Goal: Information Seeking & Learning: Learn about a topic

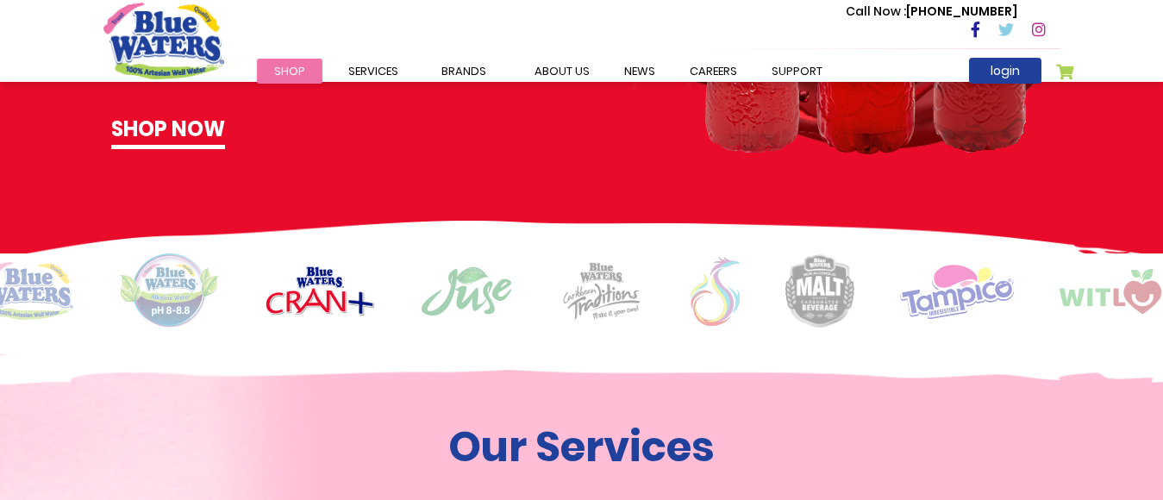
scroll to position [1207, 0]
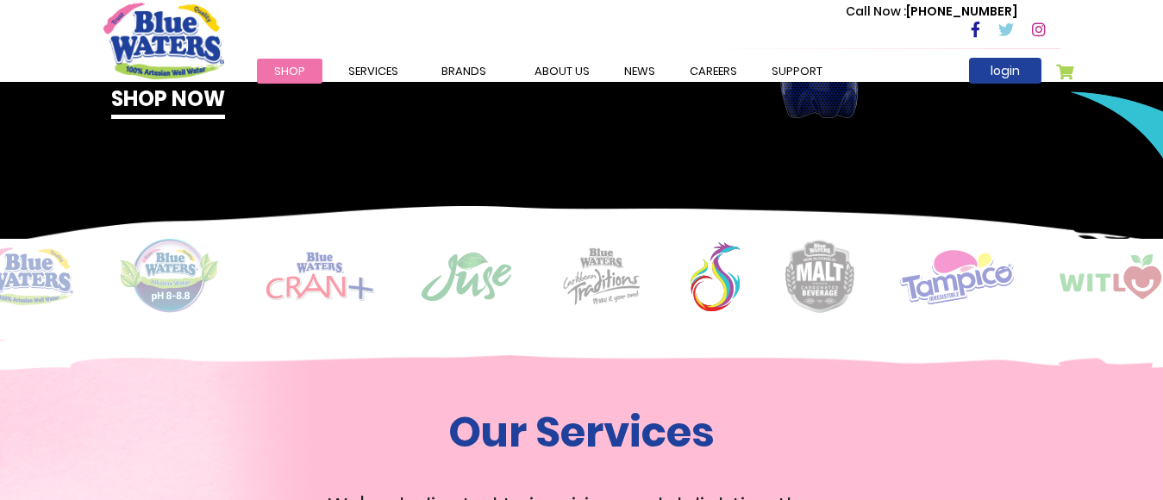
click at [314, 267] on img at bounding box center [320, 276] width 109 height 49
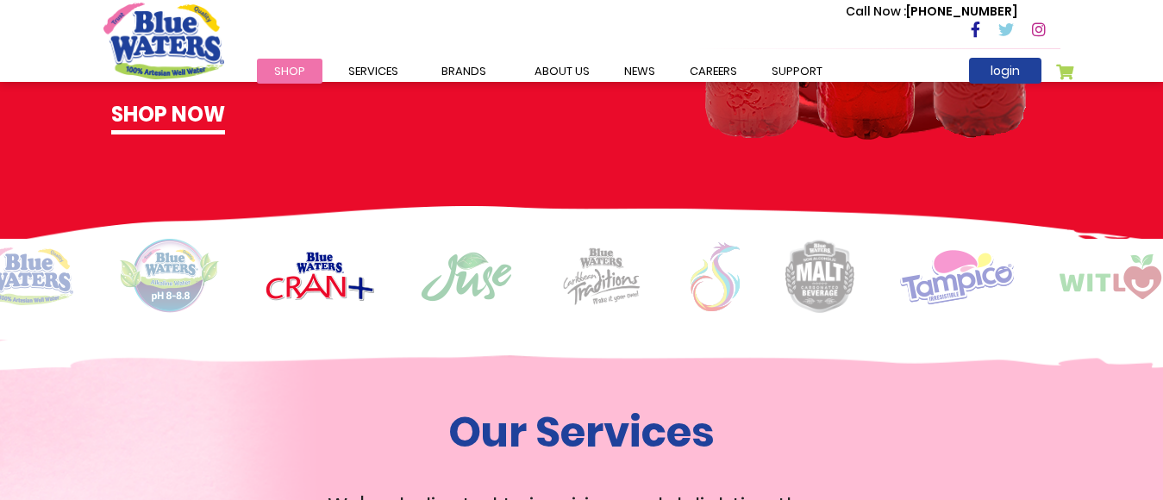
click at [314, 267] on img at bounding box center [320, 276] width 109 height 49
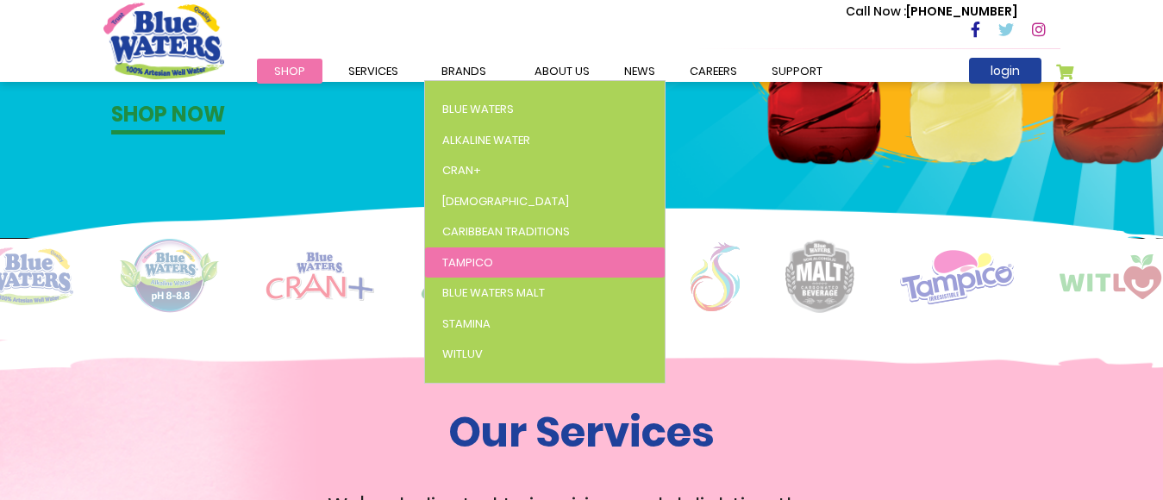
click at [461, 258] on span "Tampico" at bounding box center [467, 262] width 51 height 16
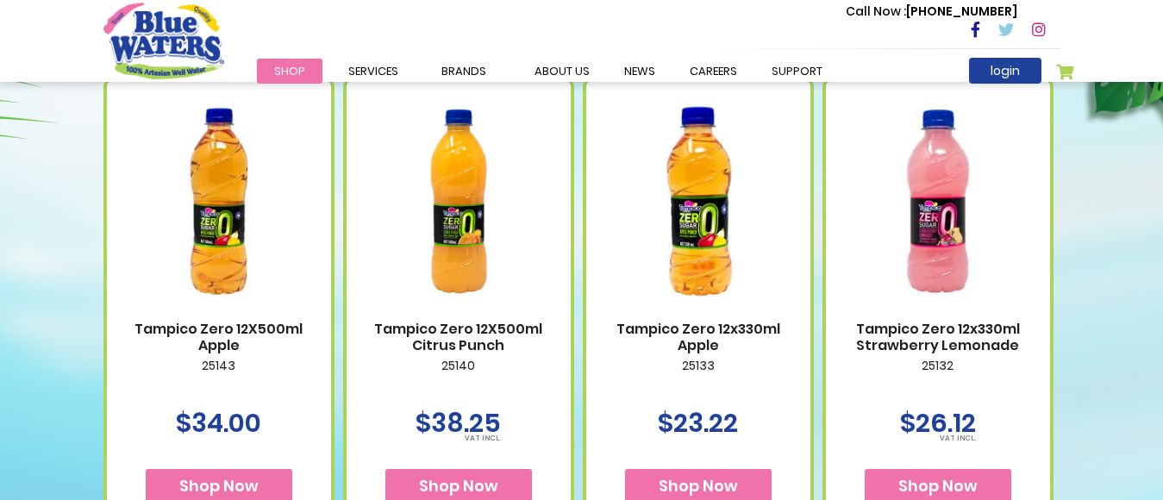
scroll to position [724, 0]
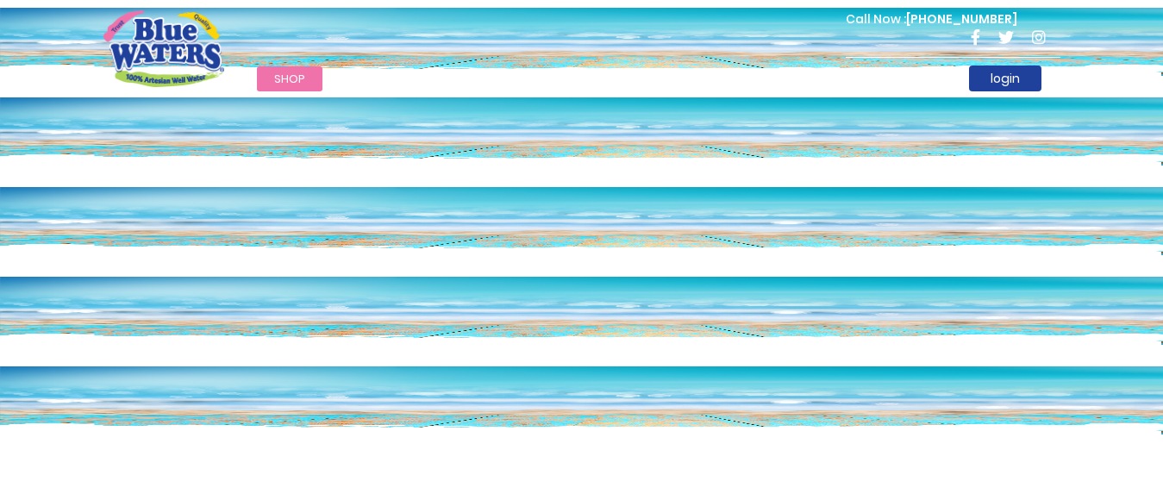
scroll to position [1207, 0]
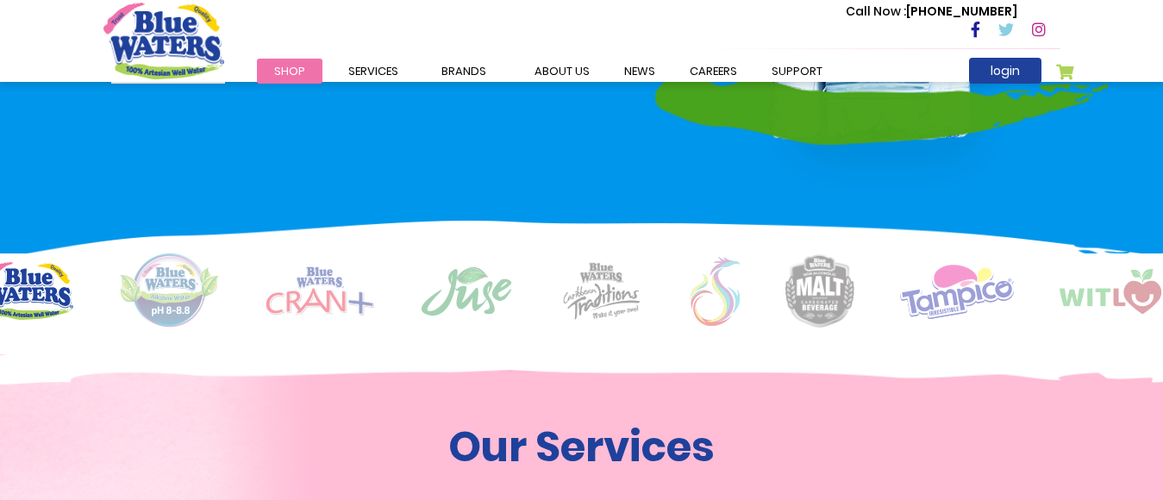
scroll to position [1207, 0]
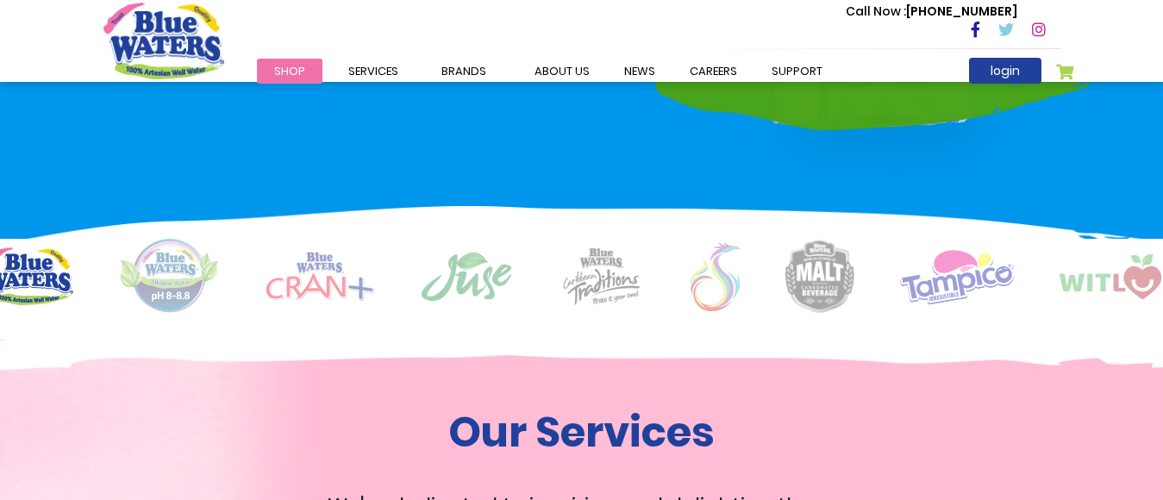
click at [473, 282] on img at bounding box center [466, 277] width 93 height 52
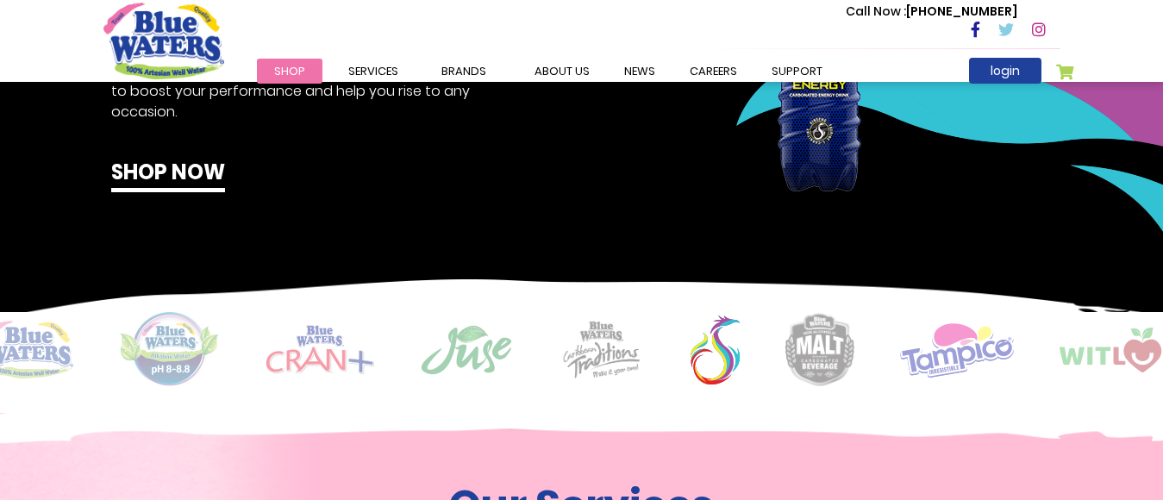
scroll to position [1138, 0]
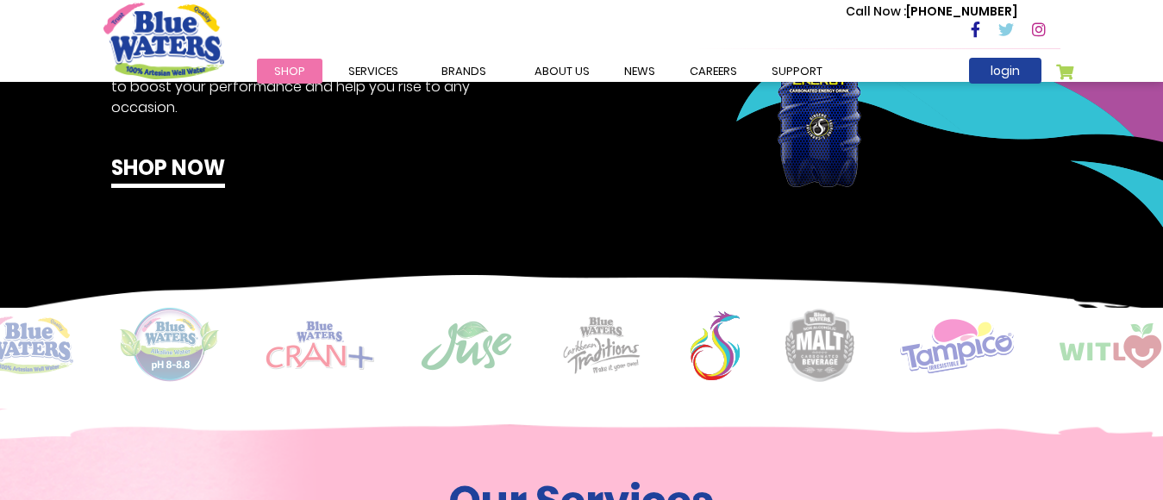
click at [470, 347] on img at bounding box center [466, 346] width 93 height 52
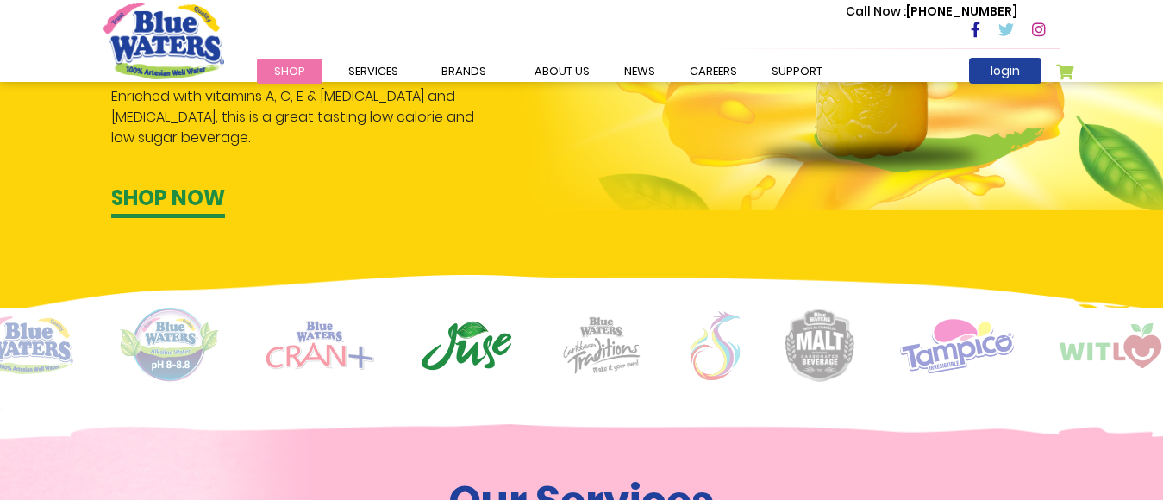
click at [470, 347] on img at bounding box center [466, 346] width 93 height 52
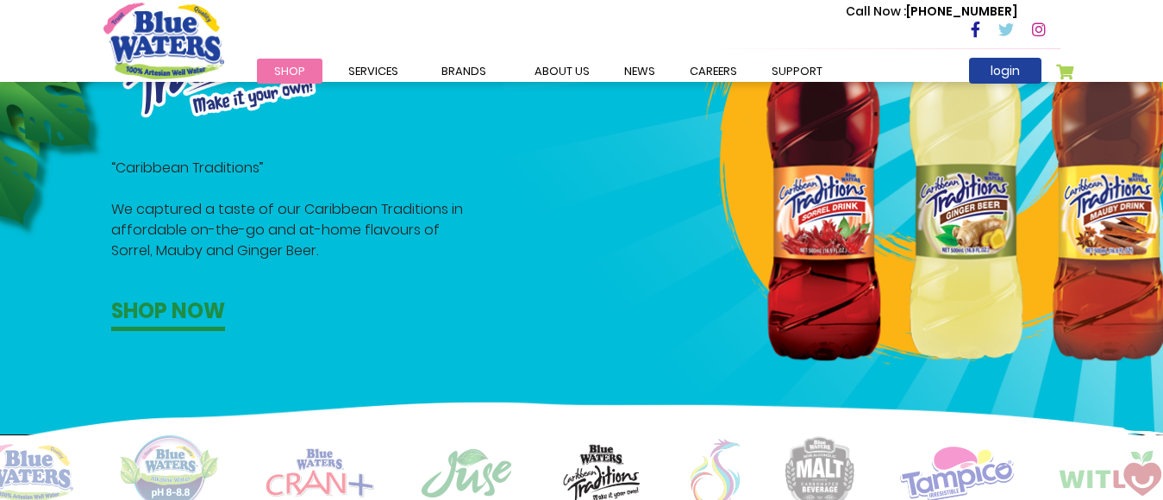
scroll to position [1000, 0]
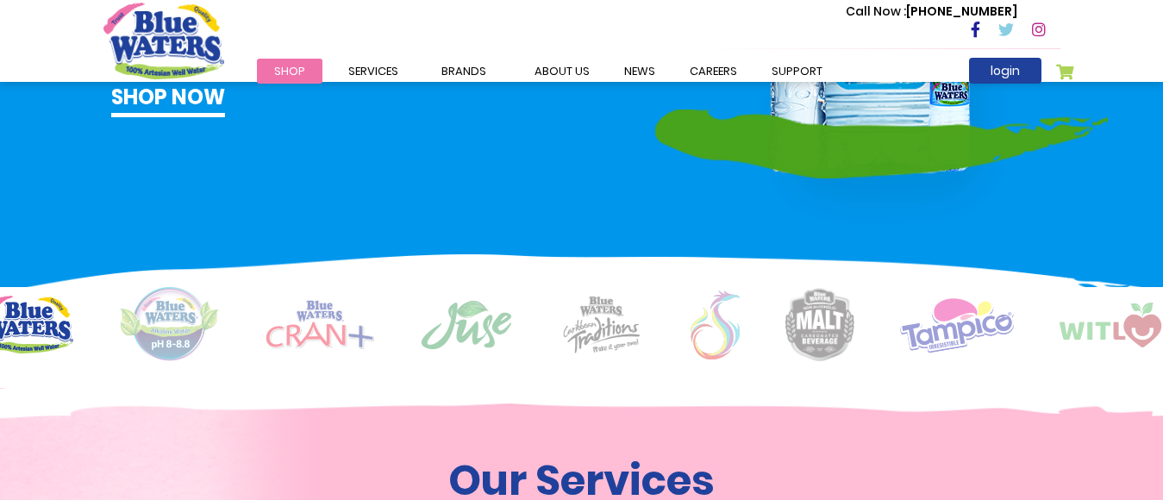
scroll to position [1242, 0]
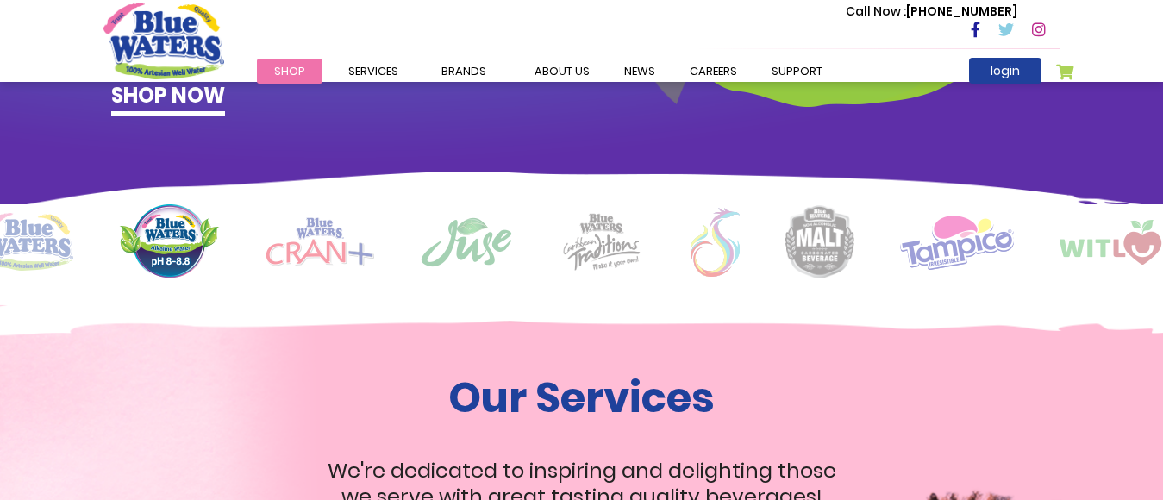
click at [713, 229] on img at bounding box center [715, 242] width 49 height 69
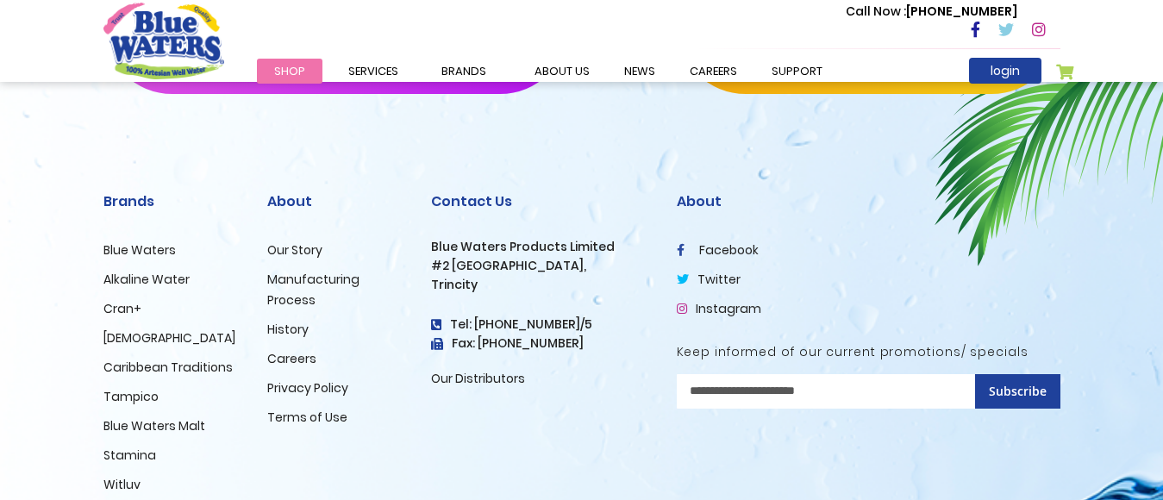
scroll to position [2996, 0]
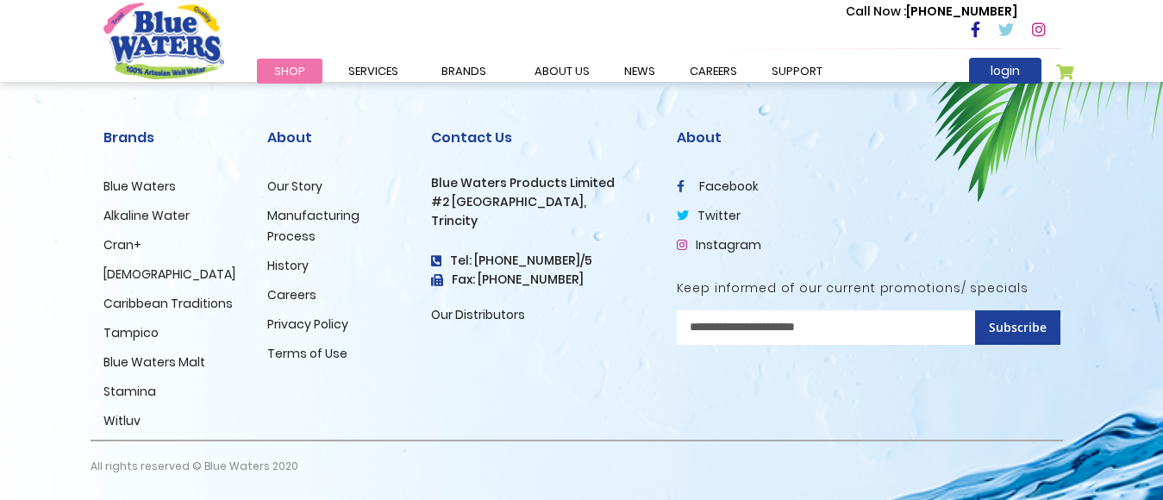
click at [126, 240] on link "Cran+" at bounding box center [122, 244] width 38 height 17
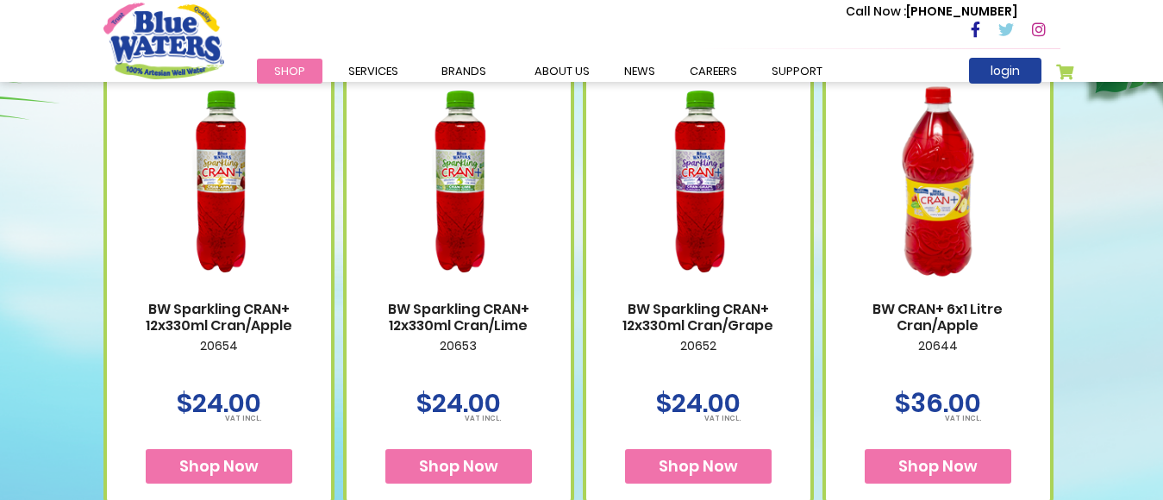
scroll to position [1035, 0]
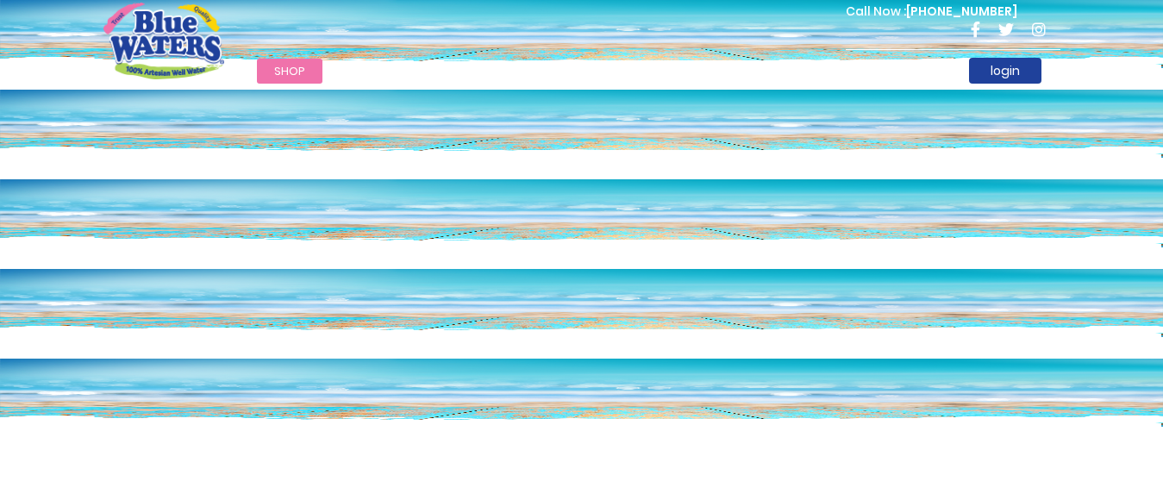
scroll to position [2996, 0]
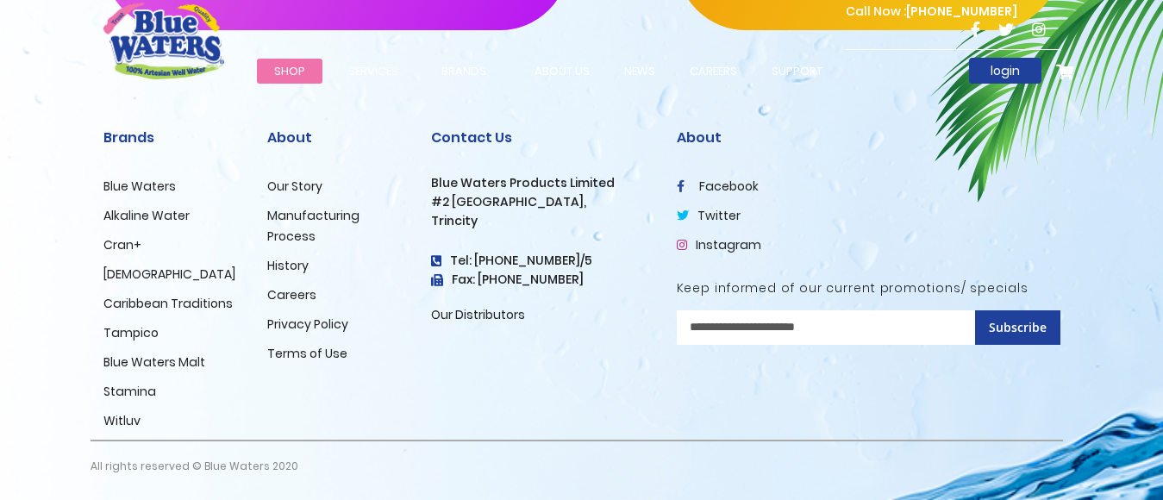
click at [117, 269] on link "[DEMOGRAPHIC_DATA]" at bounding box center [169, 274] width 132 height 17
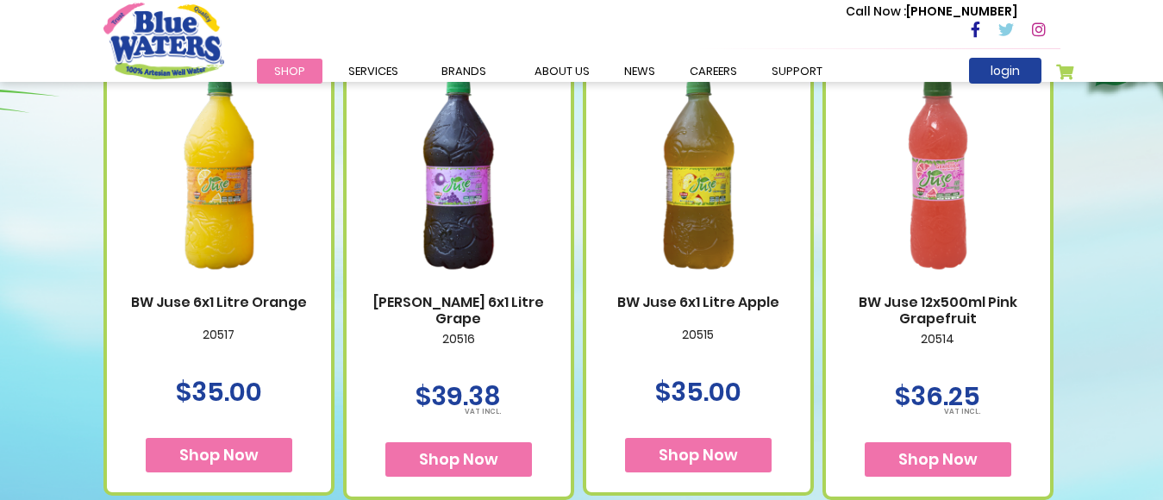
scroll to position [724, 0]
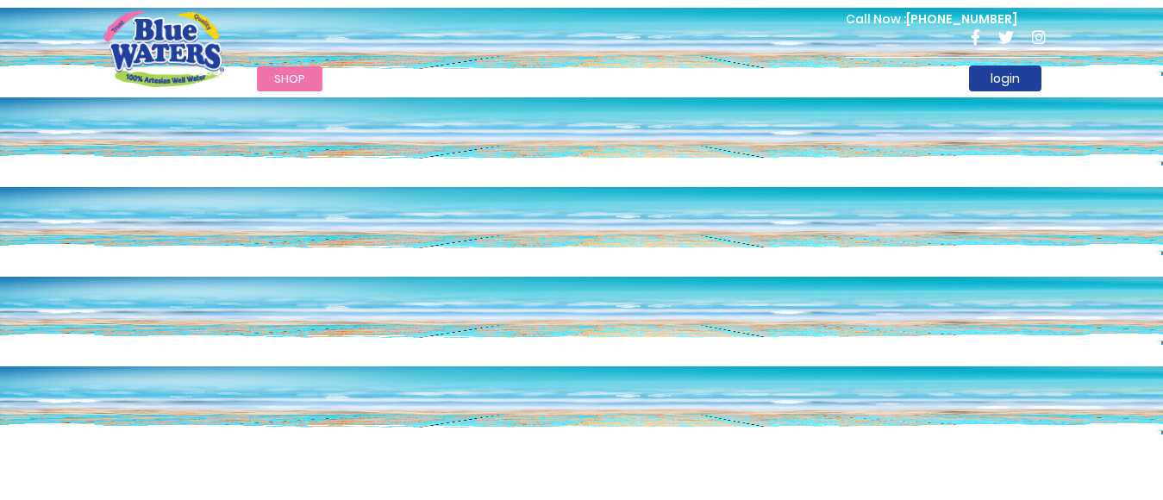
scroll to position [2996, 0]
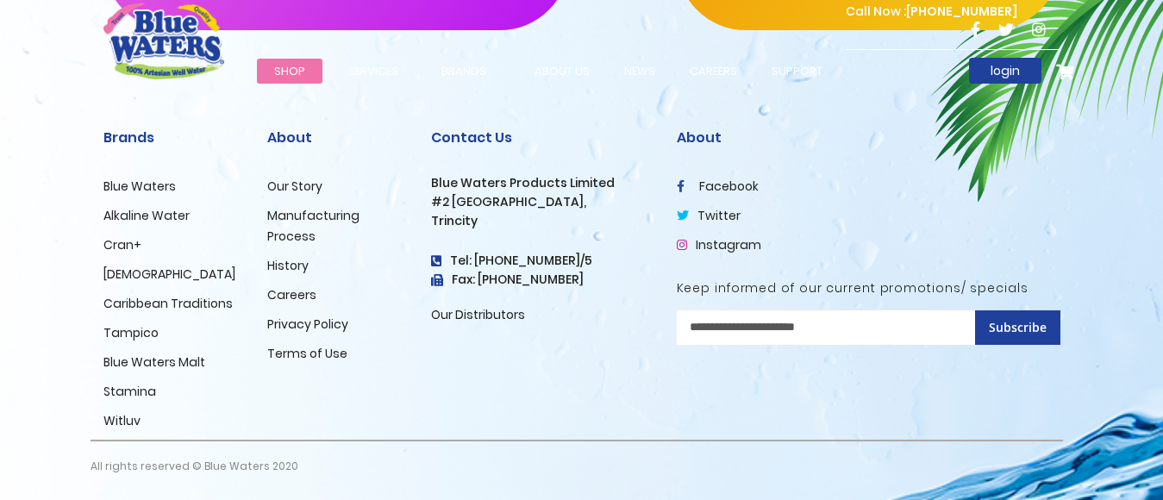
click at [149, 358] on link "Blue Waters Malt" at bounding box center [154, 362] width 102 height 17
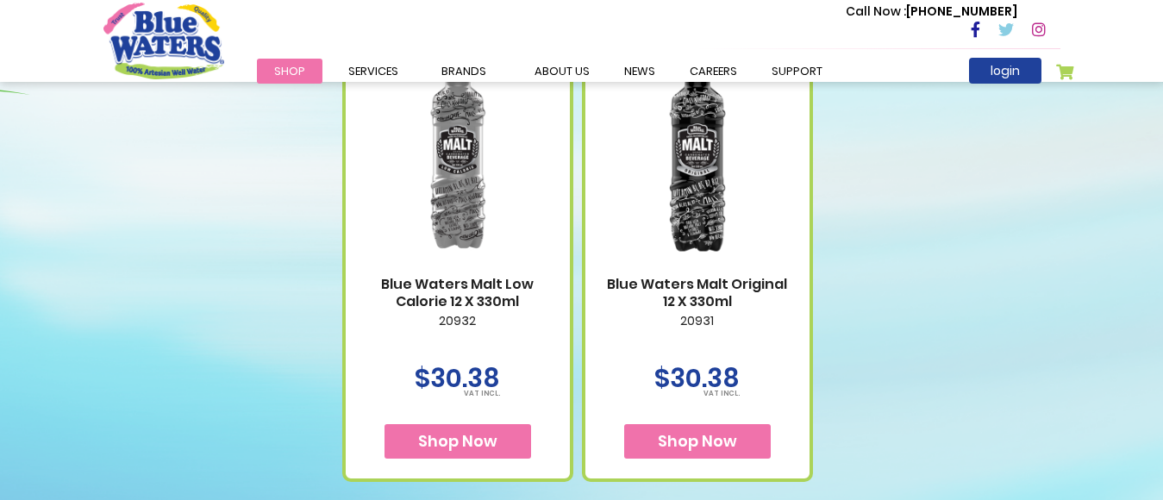
scroll to position [793, 0]
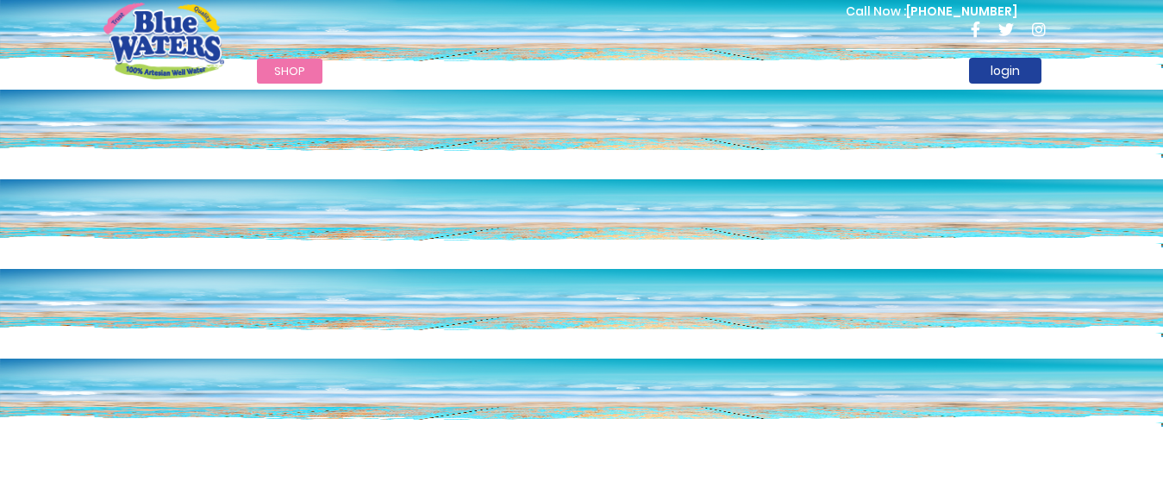
scroll to position [2996, 0]
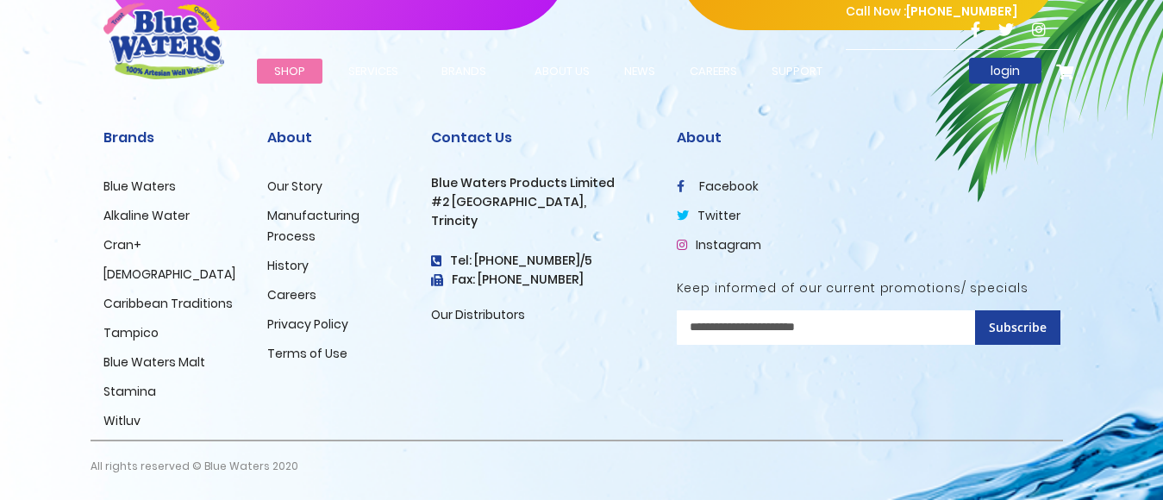
click at [189, 300] on link "Caribbean Traditions" at bounding box center [167, 303] width 129 height 17
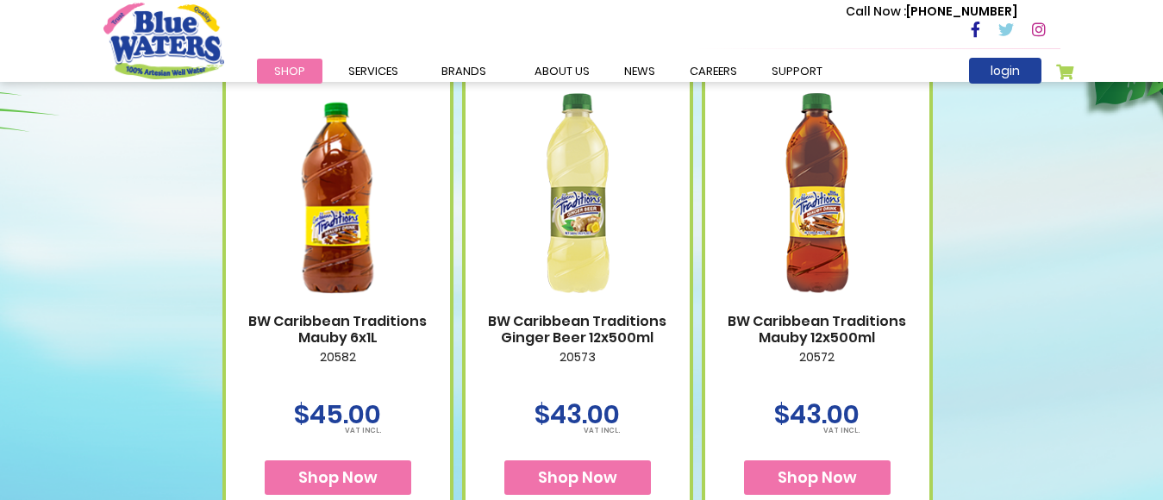
scroll to position [828, 0]
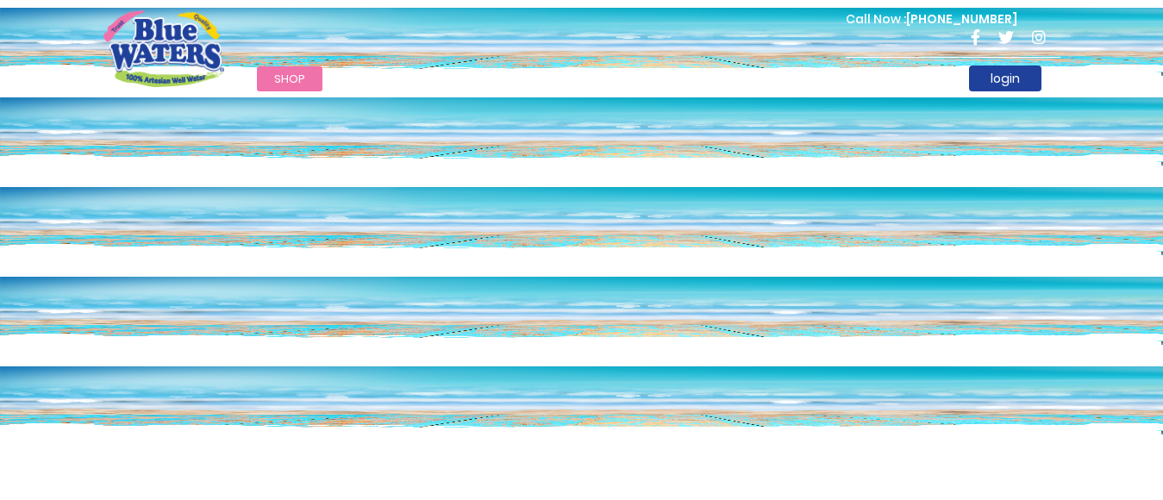
scroll to position [2996, 0]
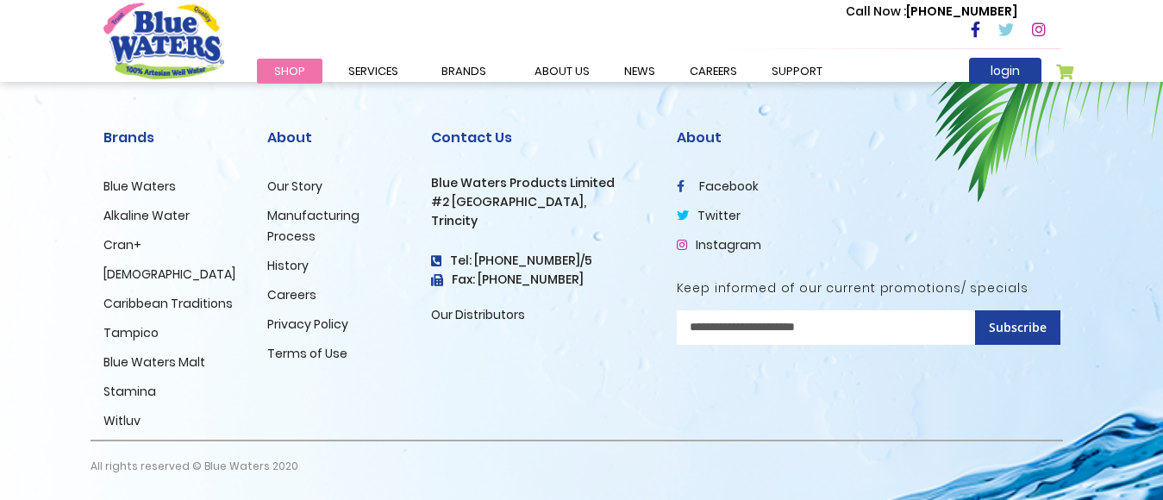
click at [116, 418] on link "Witluv" at bounding box center [121, 420] width 37 height 17
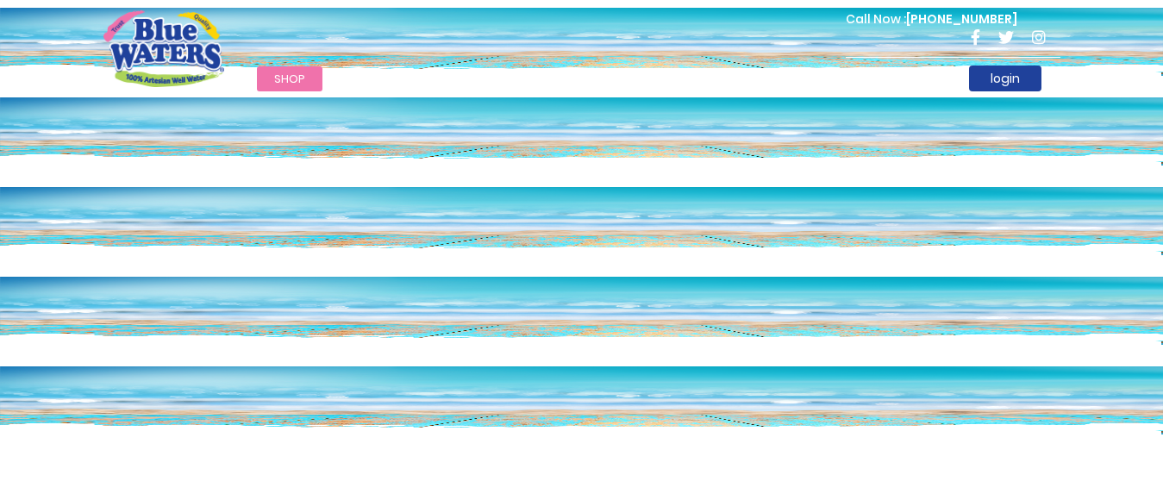
scroll to position [2996, 0]
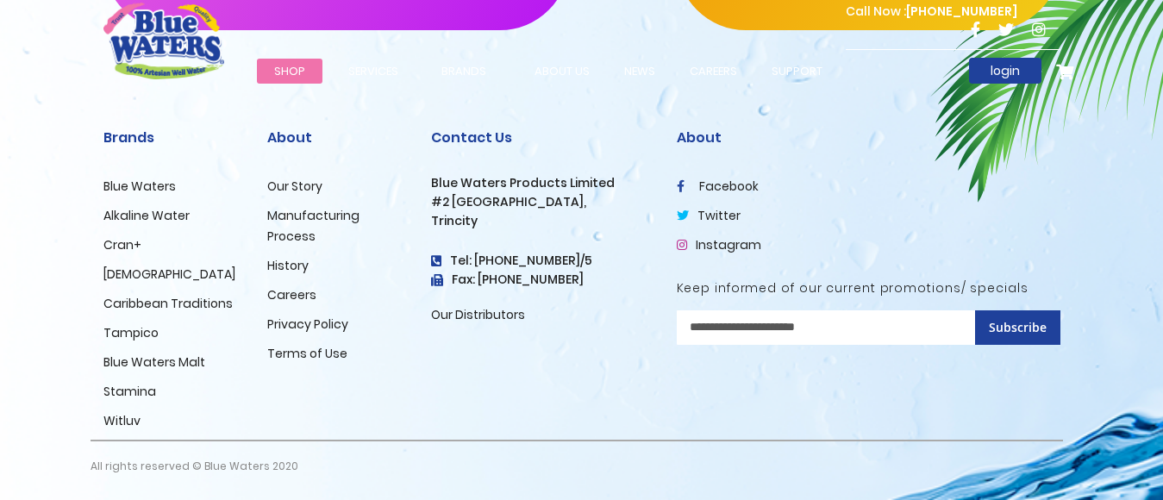
click at [122, 390] on link "Stamina" at bounding box center [129, 391] width 53 height 17
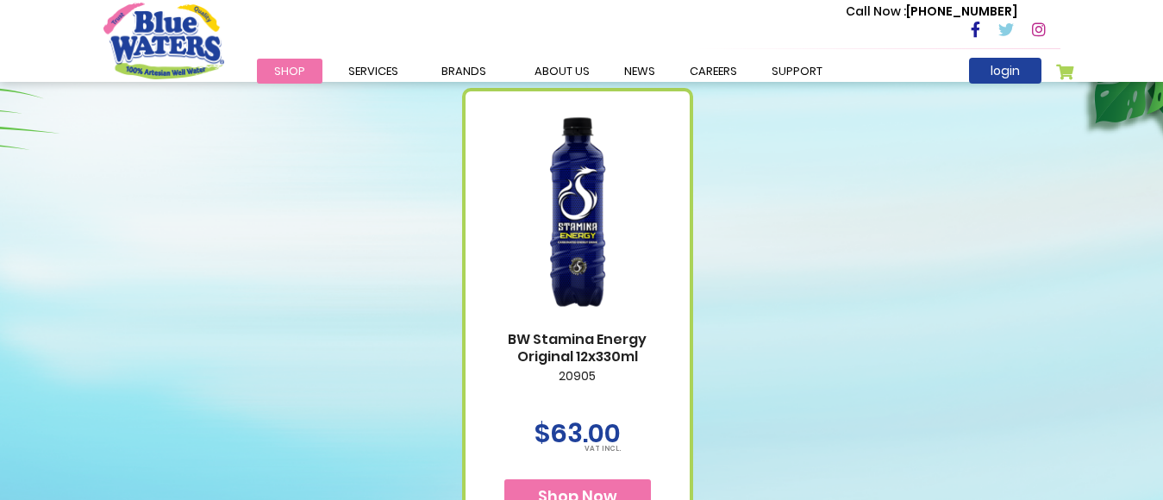
scroll to position [828, 0]
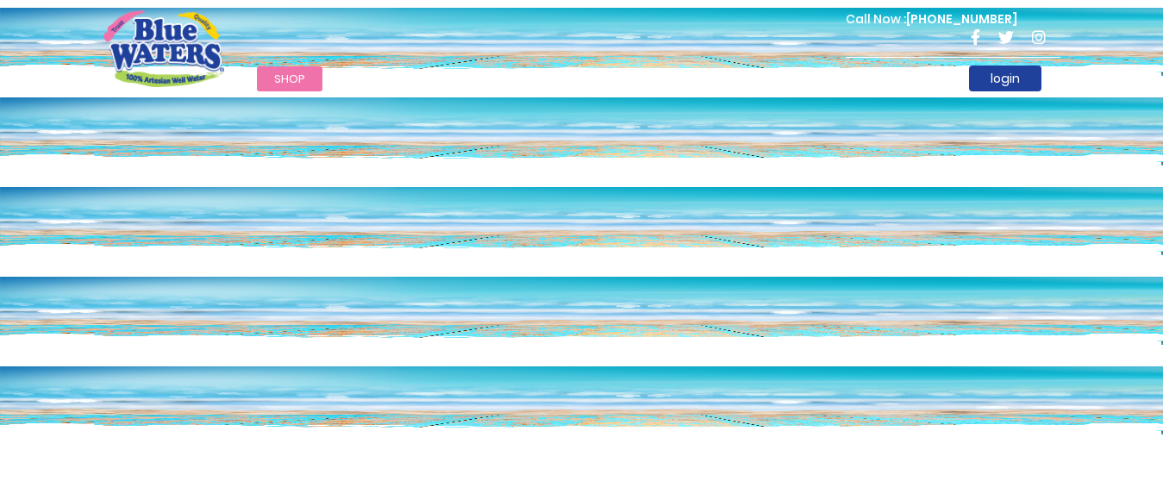
scroll to position [2996, 0]
